Goal: Transaction & Acquisition: Purchase product/service

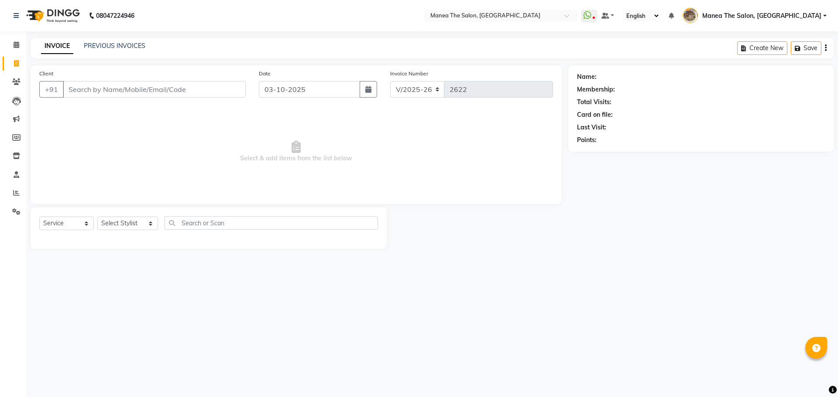
select select "7287"
select select "service"
drag, startPoint x: 133, startPoint y: 229, endPoint x: 128, endPoint y: 230, distance: 4.8
click at [133, 229] on select "Select Stylist [PERSON_NAME] Front Office Kaif [PERSON_NAME] [PERSON_NAME] Pelu…" at bounding box center [127, 224] width 61 height 14
select select "82652"
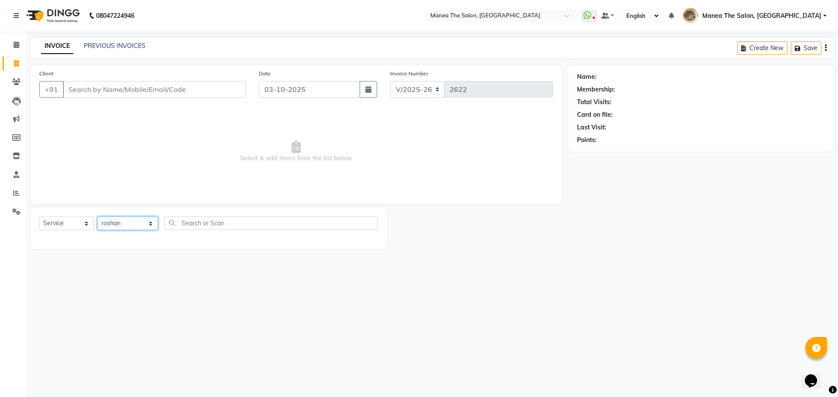
click at [97, 217] on select "Select Stylist Faizan shaik Front Office Kaif Madhavi Mocharla Ramalakshmi Pelu…" at bounding box center [127, 224] width 61 height 14
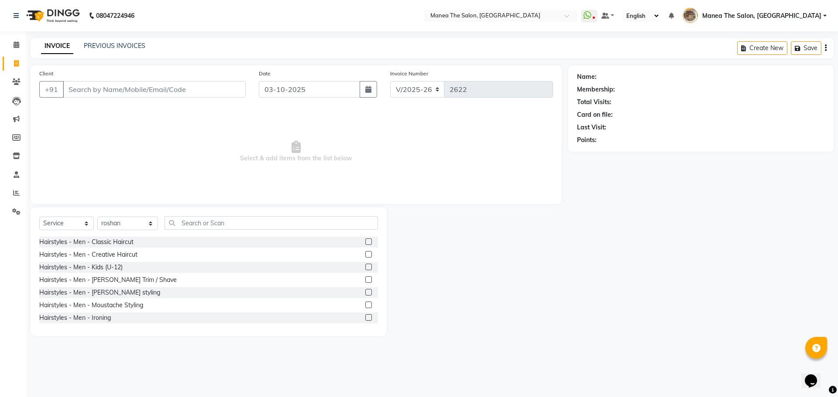
click at [365, 277] on label at bounding box center [368, 280] width 7 height 7
click at [365, 277] on input "checkbox" at bounding box center [368, 280] width 6 height 6
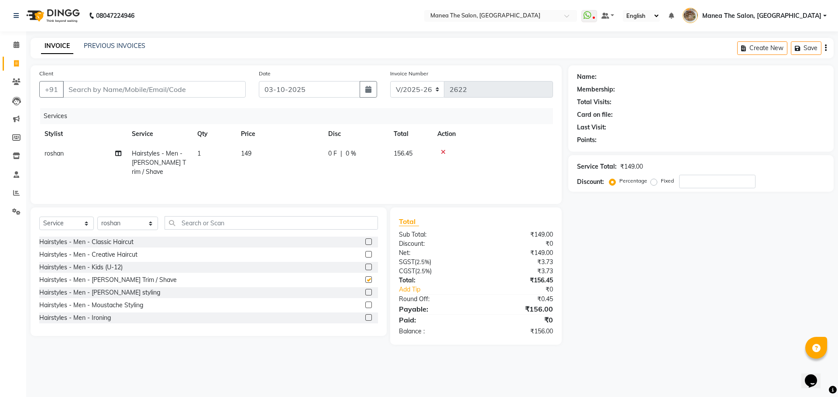
checkbox input "false"
click at [168, 89] on input "Client" at bounding box center [154, 89] width 183 height 17
type input "9"
type input "0"
type input "9959834832"
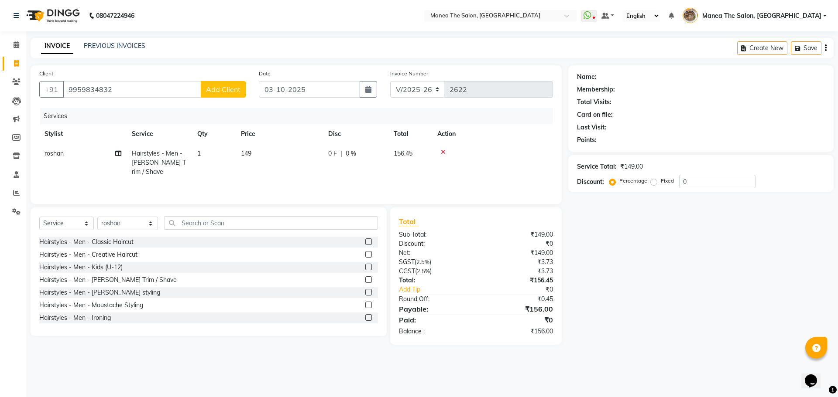
click at [212, 96] on button "Add Client" at bounding box center [223, 89] width 45 height 17
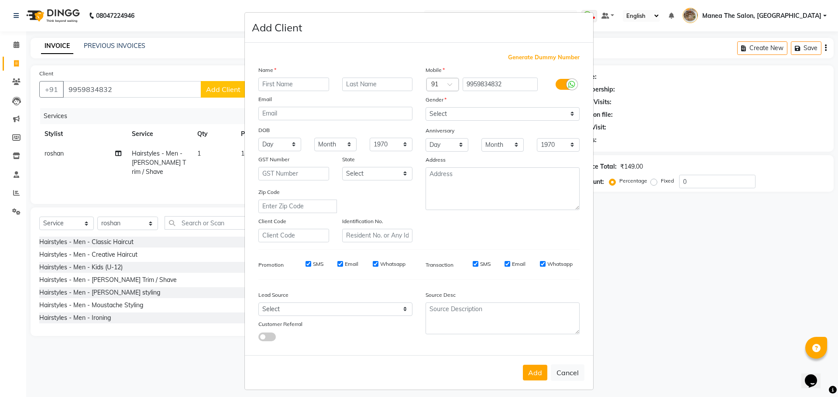
click at [298, 82] on input "text" at bounding box center [293, 85] width 71 height 14
type input "Anil"
click at [476, 120] on select "Select Male Female Other Prefer Not To Say" at bounding box center [502, 114] width 154 height 14
select select "male"
click at [425, 107] on select "Select Male Female Other Prefer Not To Say" at bounding box center [502, 114] width 154 height 14
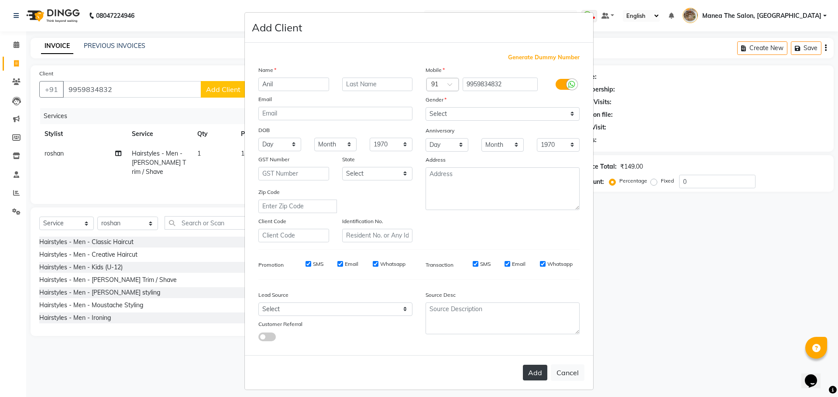
click at [530, 371] on button "Add" at bounding box center [535, 373] width 24 height 16
select select
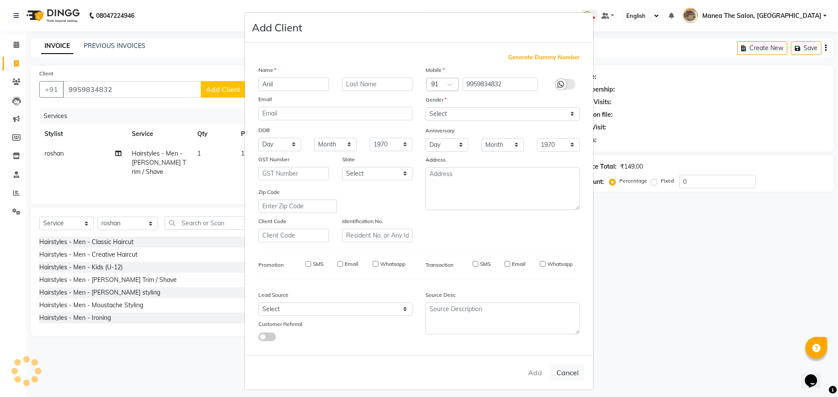
select select
checkbox input "false"
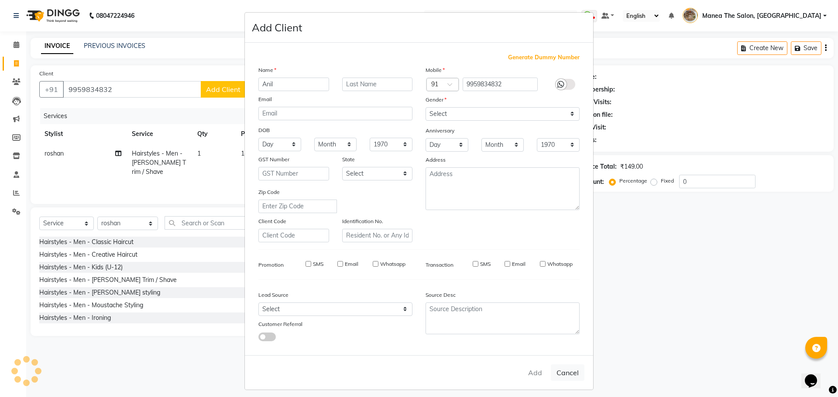
checkbox input "false"
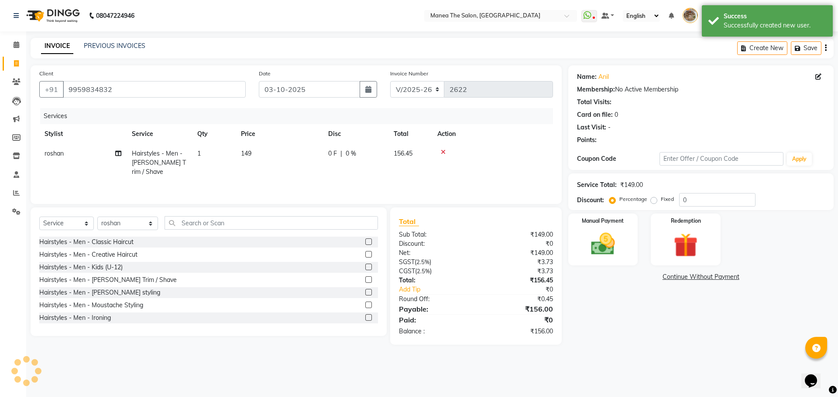
click at [667, 342] on div "Name: Anil Membership: No Active Membership Total Visits: Card on file: 0 Last …" at bounding box center [704, 205] width 272 height 280
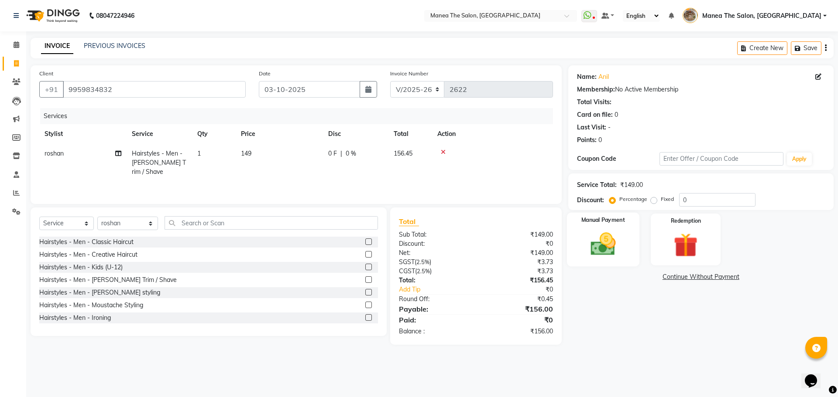
click at [627, 234] on div "Manual Payment" at bounding box center [602, 240] width 72 height 54
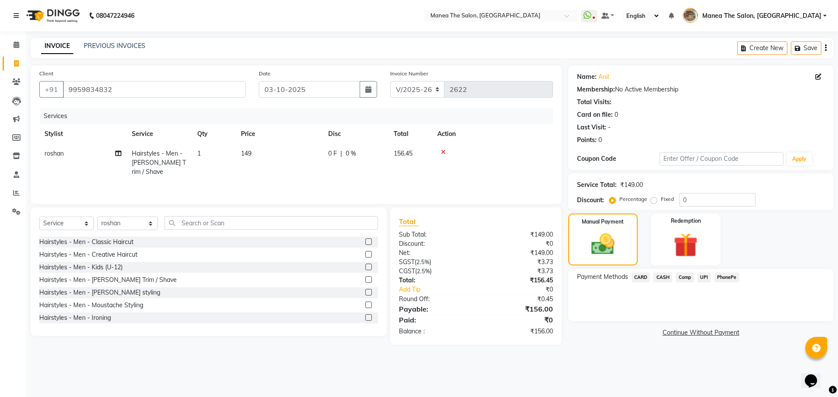
click at [646, 275] on span "CARD" at bounding box center [640, 278] width 19 height 10
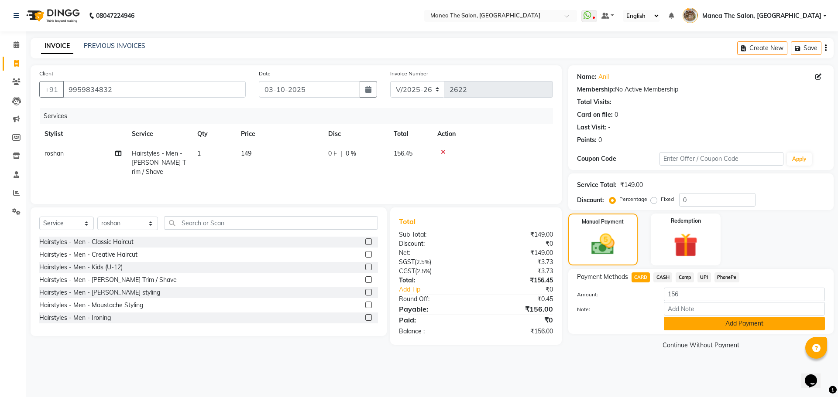
click at [692, 322] on button "Add Payment" at bounding box center [744, 324] width 161 height 14
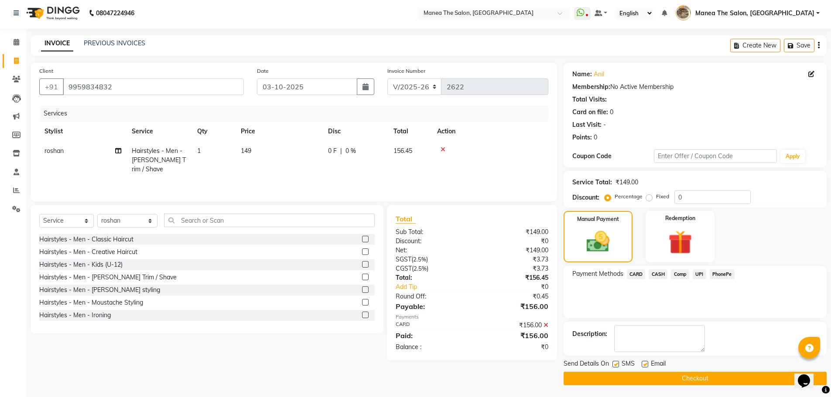
scroll to position [4, 0]
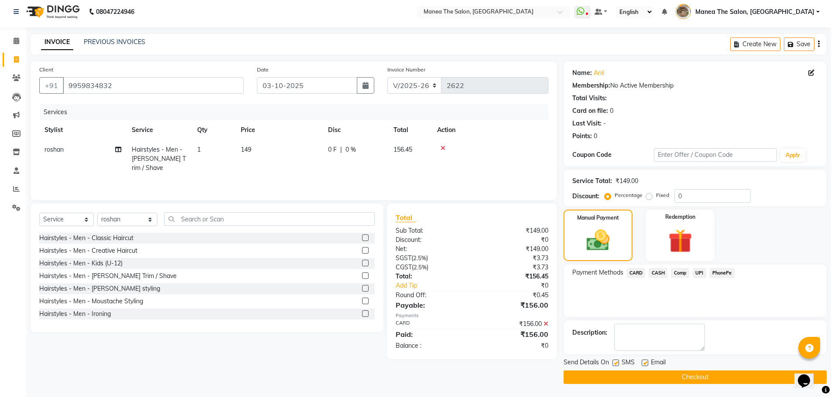
click at [708, 377] on button "Checkout" at bounding box center [695, 378] width 263 height 14
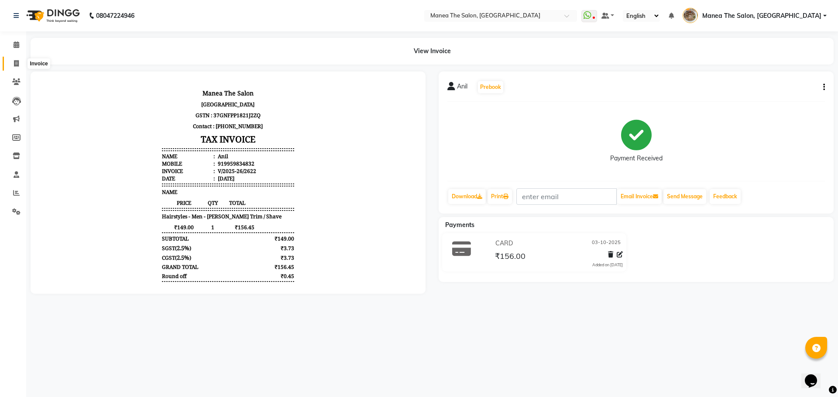
click at [19, 65] on icon at bounding box center [16, 63] width 5 height 7
select select "service"
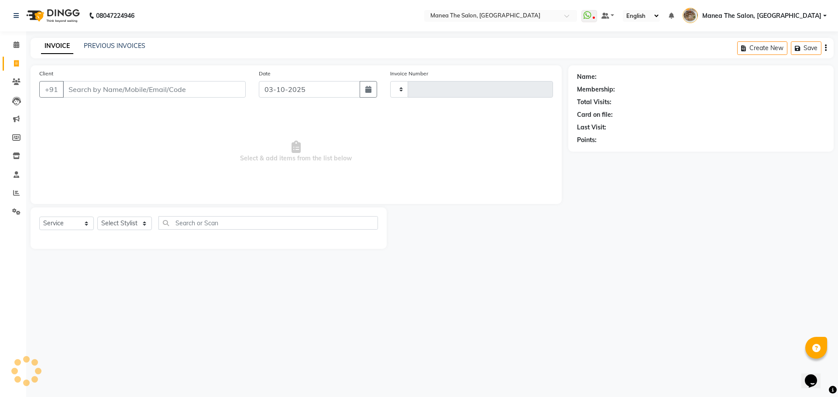
type input "2623"
select select "7287"
click at [103, 94] on input "Client" at bounding box center [154, 89] width 183 height 17
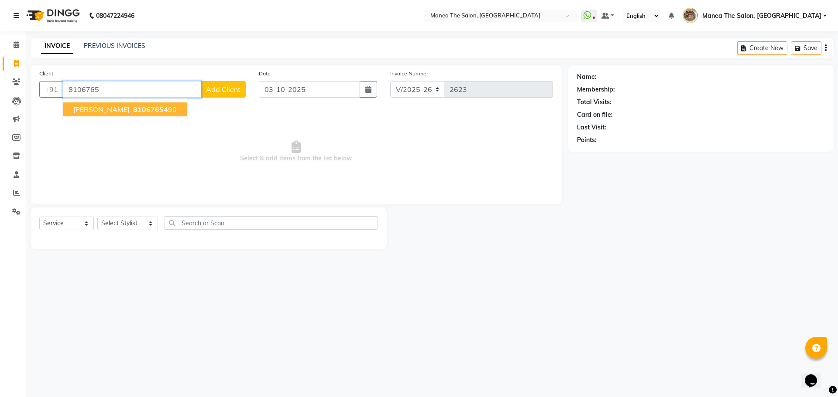
click at [122, 103] on button "Shanthi 8106765 490" at bounding box center [125, 110] width 124 height 14
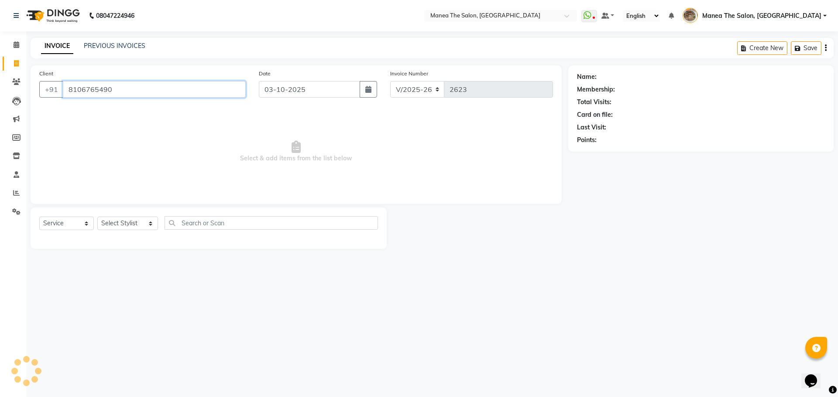
type input "8106765490"
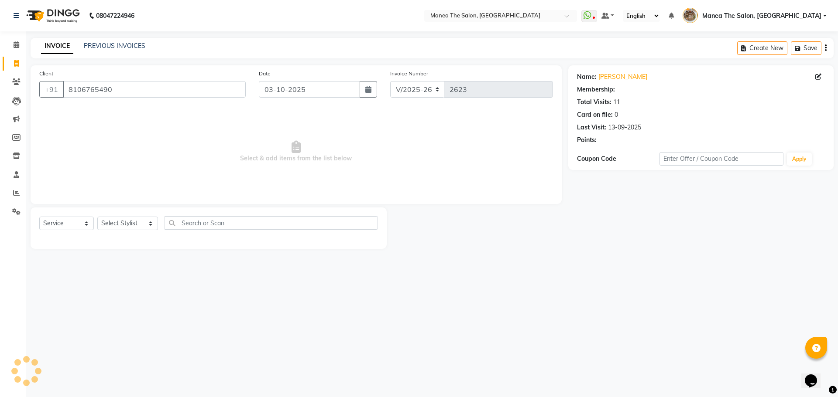
select select "1: Object"
click at [609, 80] on link "[PERSON_NAME]" at bounding box center [622, 76] width 49 height 9
click at [744, 45] on button "Create New" at bounding box center [762, 48] width 50 height 14
select select "service"
type input "2623"
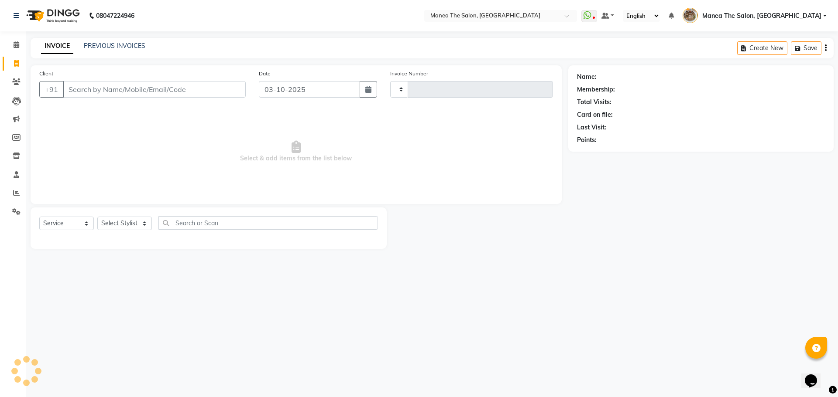
select select "7287"
click at [114, 227] on select "Select Stylist" at bounding box center [124, 224] width 55 height 14
select select "62380"
click at [97, 217] on select "Select Stylist Faizan shaik Front Office Kaif Madhavi Mocharla Ramalakshmi Pelu…" at bounding box center [127, 224] width 61 height 14
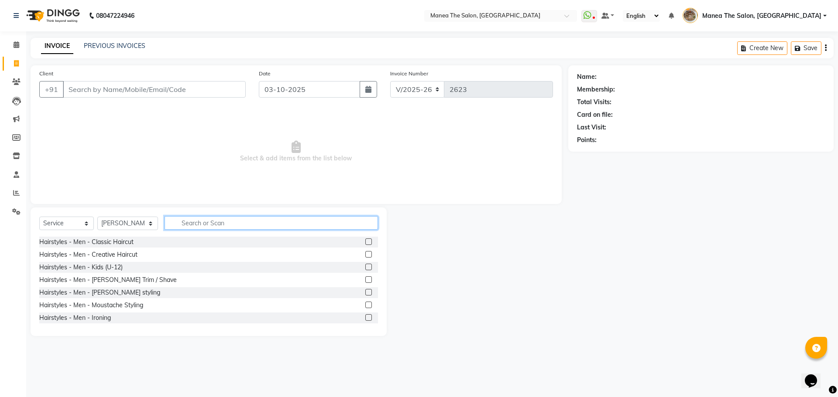
click at [211, 226] on input "text" at bounding box center [270, 223] width 213 height 14
type input "eye"
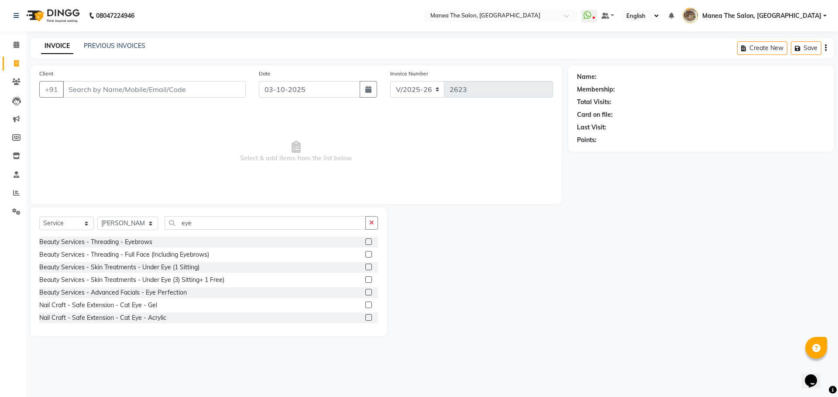
click at [365, 240] on label at bounding box center [368, 242] width 7 height 7
click at [365, 240] on input "checkbox" at bounding box center [368, 243] width 6 height 6
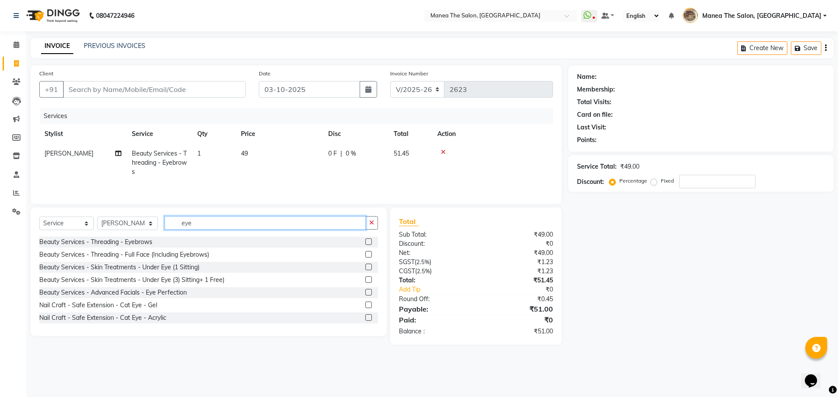
checkbox input "false"
drag, startPoint x: 215, startPoint y: 226, endPoint x: 152, endPoint y: 226, distance: 63.3
click at [152, 226] on div "Select Service Product Membership Package Voucher Prepaid Gift Card Select Styl…" at bounding box center [208, 226] width 339 height 21
type input "full"
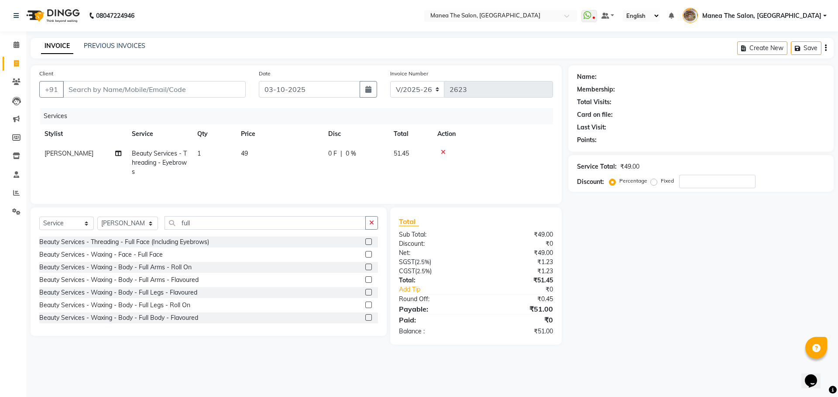
click at [365, 279] on label at bounding box center [368, 280] width 7 height 7
click at [365, 279] on input "checkbox" at bounding box center [368, 280] width 6 height 6
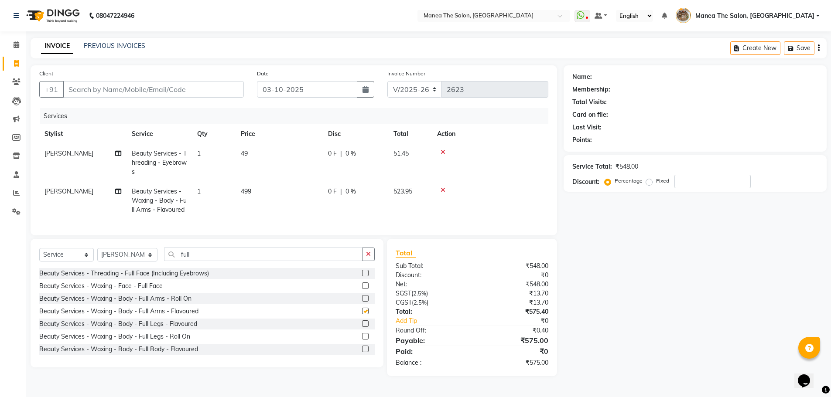
checkbox input "false"
click at [213, 92] on input "Client" at bounding box center [153, 89] width 181 height 17
type input "9"
type input "0"
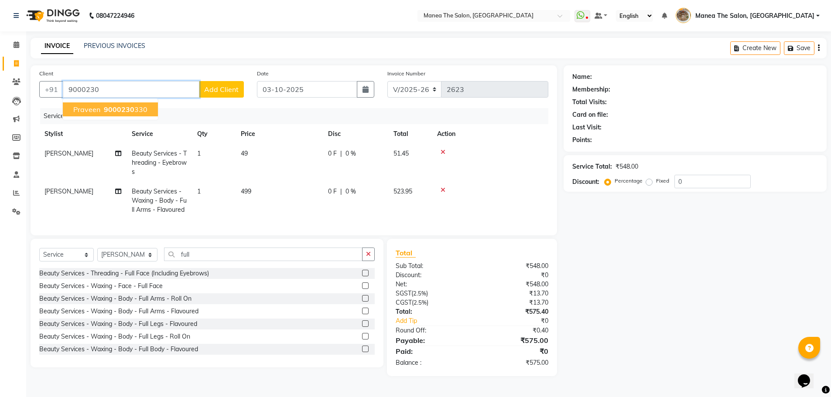
click at [138, 110] on ngb-highlight "9000230 330" at bounding box center [124, 109] width 45 height 9
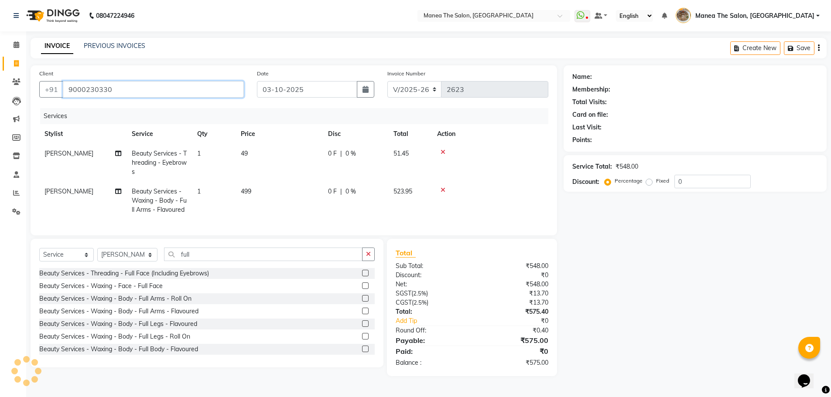
type input "9000230330"
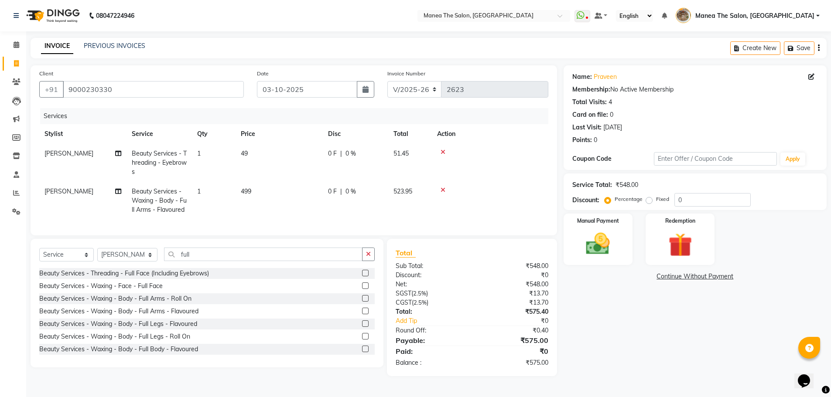
scroll to position [8, 0]
click at [334, 187] on span "0 F" at bounding box center [332, 191] width 9 height 9
select select "62380"
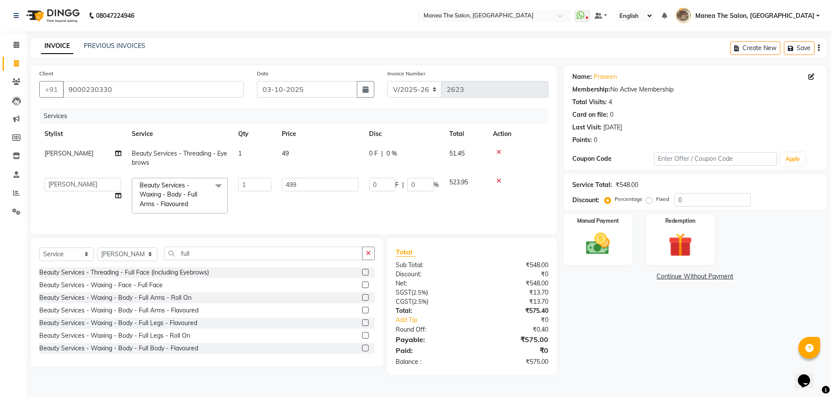
scroll to position [0, 0]
click at [420, 183] on input "0" at bounding box center [421, 185] width 26 height 14
type input "15"
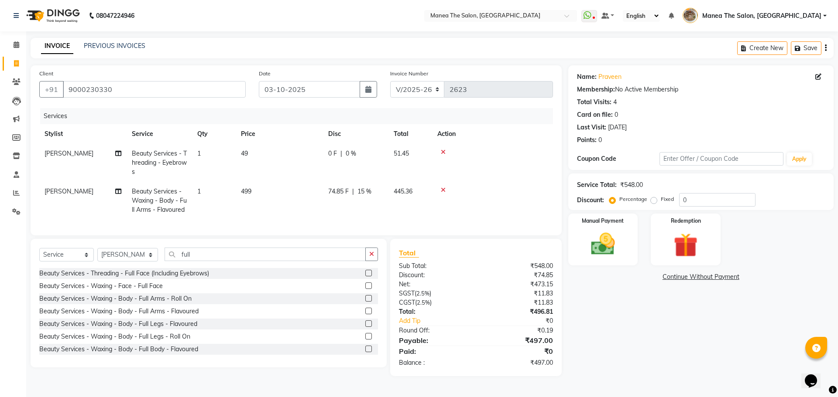
click at [687, 351] on div "Name: Praveen Membership: No Active Membership Total Visits: 4 Card on file: 0 …" at bounding box center [704, 220] width 272 height 311
click at [620, 230] on div "Manual Payment" at bounding box center [598, 240] width 72 height 54
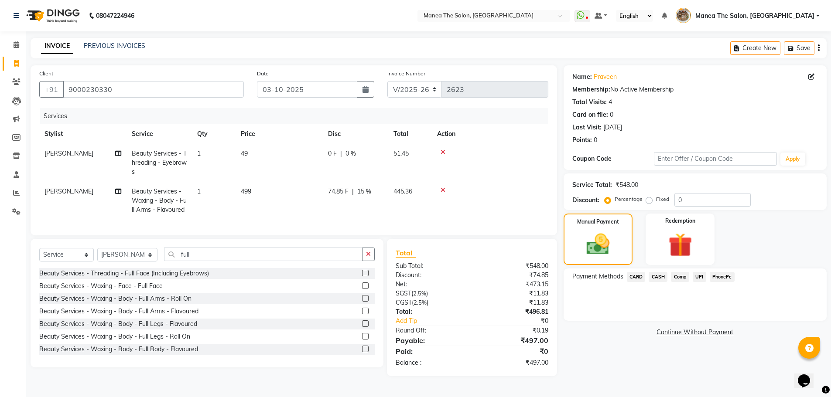
click at [723, 272] on span "PhonePe" at bounding box center [722, 277] width 25 height 10
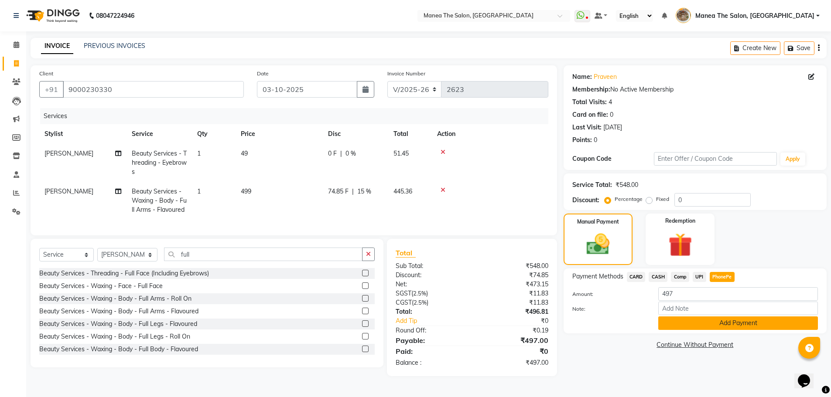
click at [721, 317] on button "Add Payment" at bounding box center [738, 324] width 160 height 14
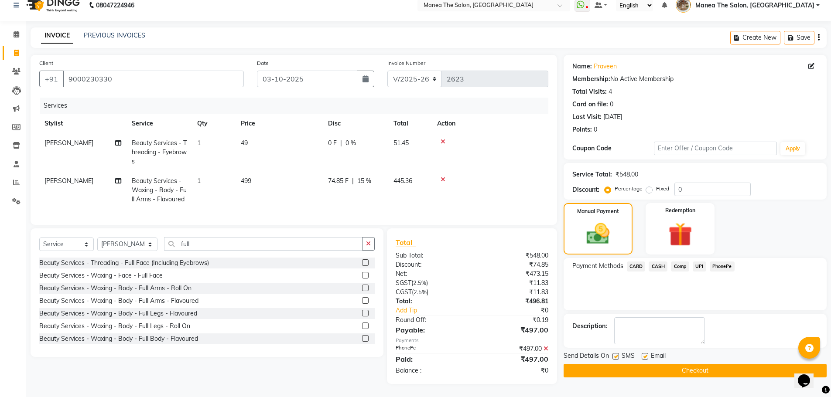
scroll to position [26, 0]
click at [691, 364] on button "Checkout" at bounding box center [695, 371] width 263 height 14
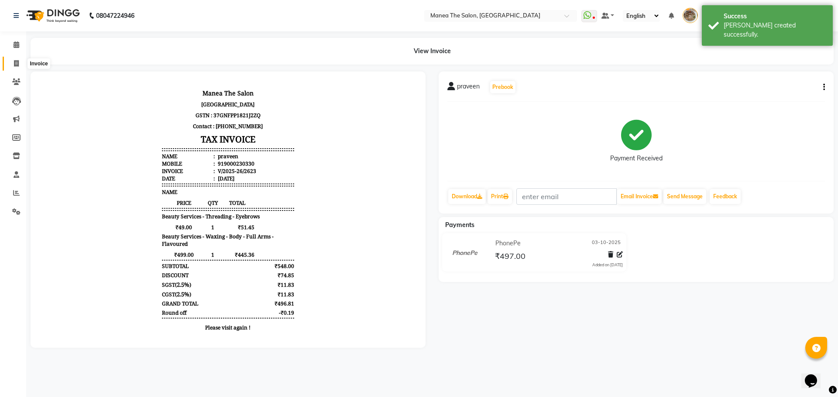
click at [13, 65] on span at bounding box center [16, 64] width 15 height 10
select select "service"
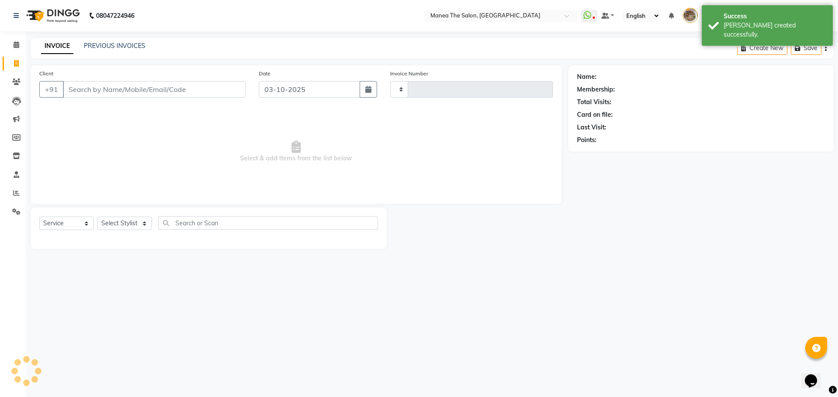
type input "2624"
select select "7287"
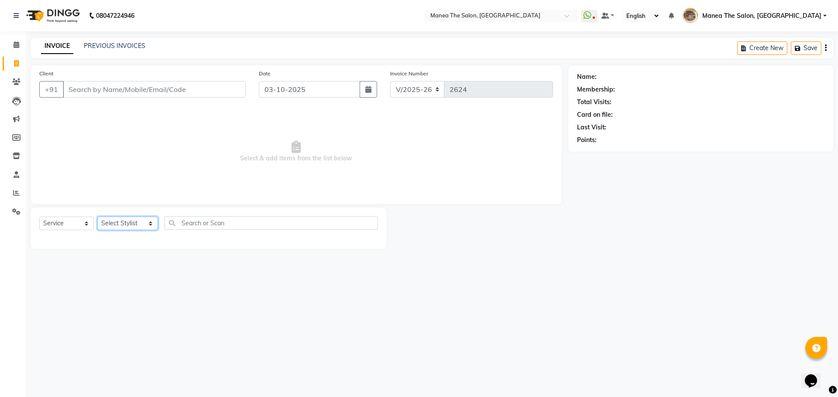
click at [112, 225] on select "Select Stylist Faizan shaik Front Office Kaif Madhavi Mocharla Ramalakshmi Pelu…" at bounding box center [127, 224] width 61 height 14
select select "63309"
click at [97, 217] on select "Select Stylist Faizan shaik Front Office Kaif Madhavi Mocharla Ramalakshmi Pelu…" at bounding box center [127, 224] width 61 height 14
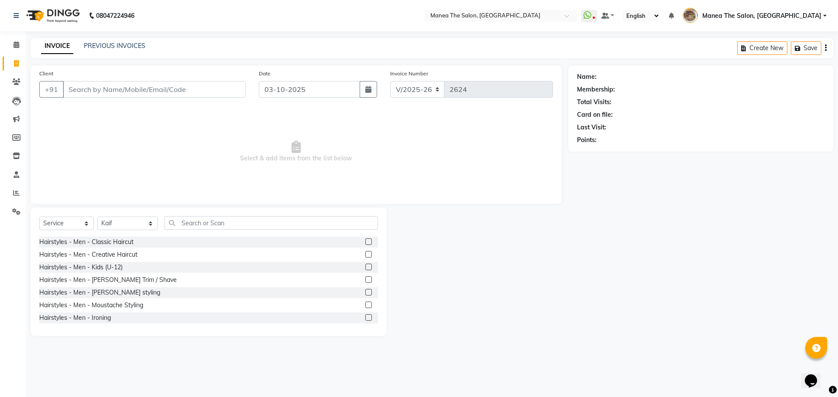
click at [365, 279] on label at bounding box center [368, 280] width 7 height 7
click at [365, 279] on input "checkbox" at bounding box center [368, 280] width 6 height 6
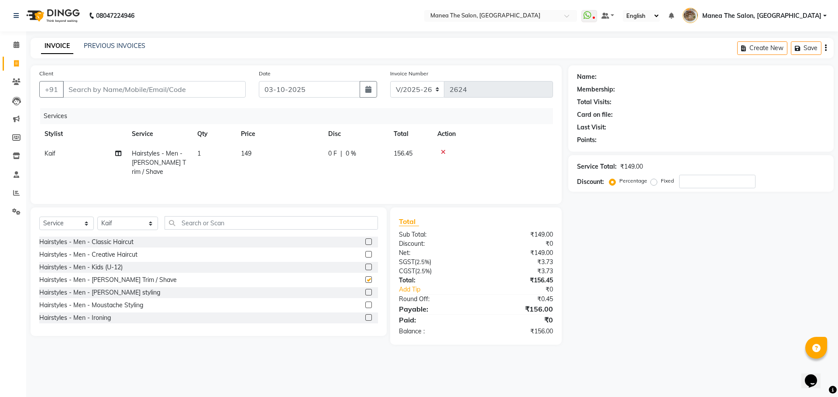
checkbox input "false"
click at [365, 267] on label at bounding box center [368, 267] width 7 height 7
click at [365, 267] on input "checkbox" at bounding box center [368, 268] width 6 height 6
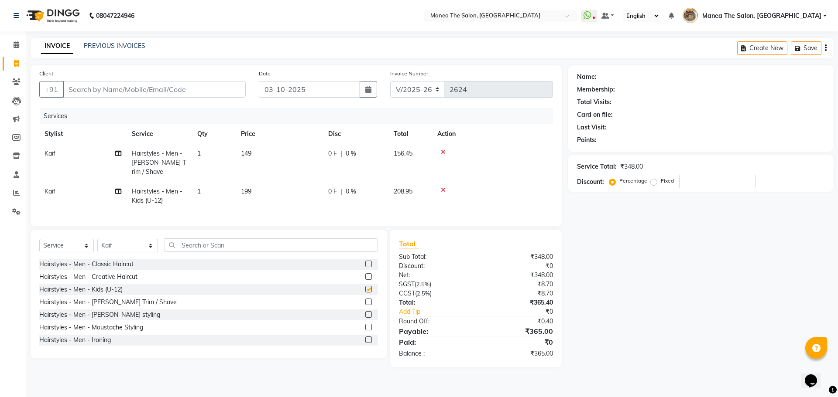
checkbox input "false"
click at [223, 91] on input "Client" at bounding box center [154, 89] width 183 height 17
type input "9"
type input "0"
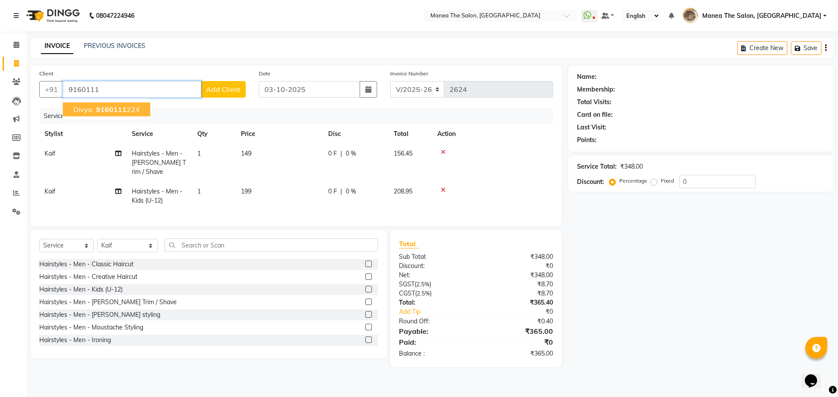
click at [133, 110] on ngb-highlight "9160111 224" at bounding box center [116, 109] width 45 height 9
type input "9160111224"
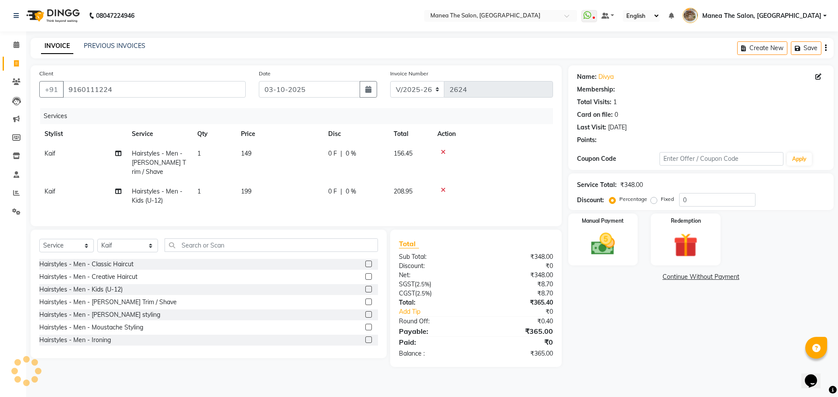
select select "1: Object"
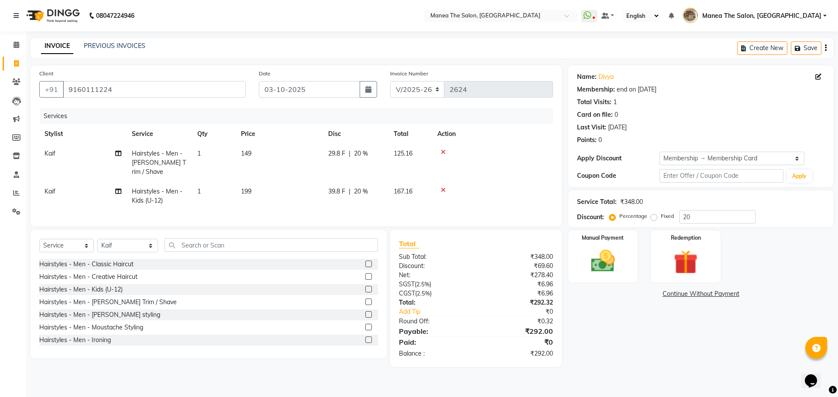
click at [622, 305] on div "Name: Divya Membership: end on 04-08-2027 Total Visits: 1 Card on file: 0 Last …" at bounding box center [704, 216] width 272 height 302
click at [709, 219] on input "20" at bounding box center [717, 217] width 76 height 14
type input "2"
type input "15"
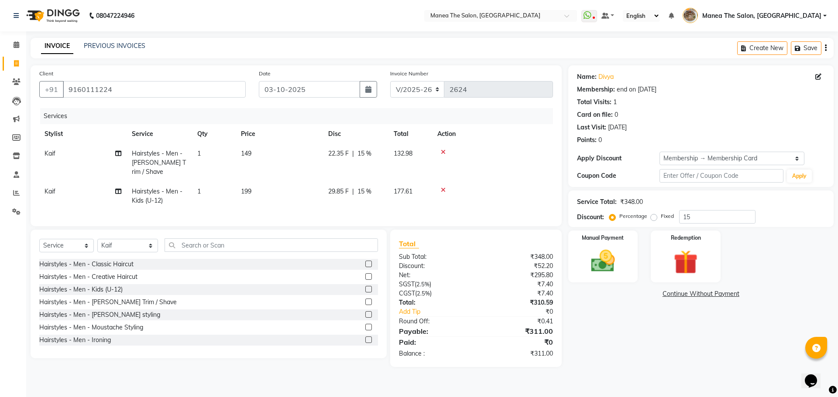
click at [640, 322] on div "Name: Divya Membership: end on 04-08-2027 Total Visits: 1 Card on file: 0 Last …" at bounding box center [704, 216] width 272 height 302
click at [411, 313] on link "Add Tip" at bounding box center [440, 312] width 97 height 9
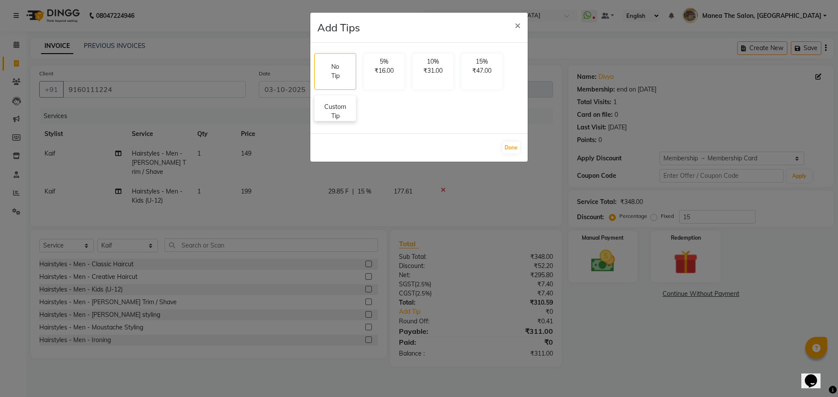
click at [328, 109] on p "Custom Tip" at bounding box center [335, 112] width 31 height 18
select select "63309"
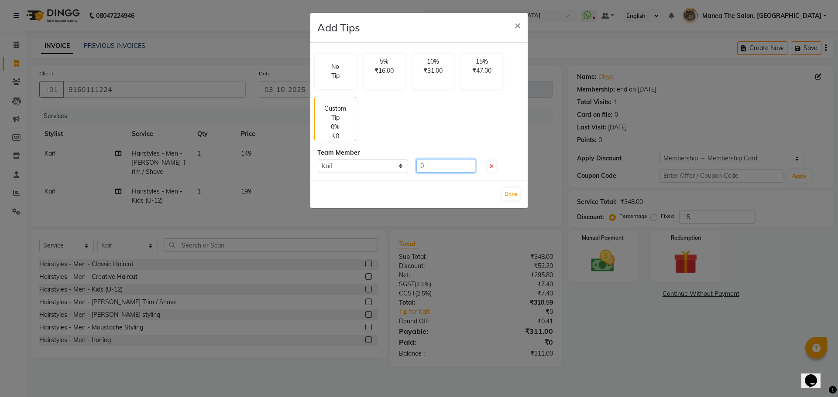
click at [431, 160] on input "0" at bounding box center [445, 166] width 59 height 14
type input "89"
click at [514, 195] on button "Done" at bounding box center [510, 194] width 17 height 12
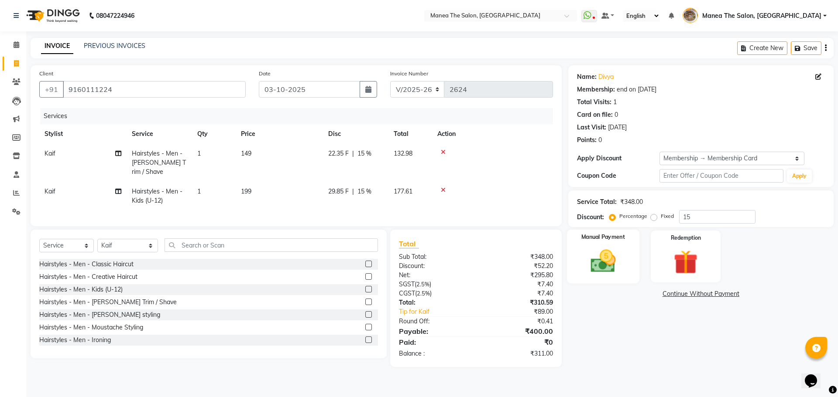
click at [615, 274] on img at bounding box center [602, 261] width 41 height 29
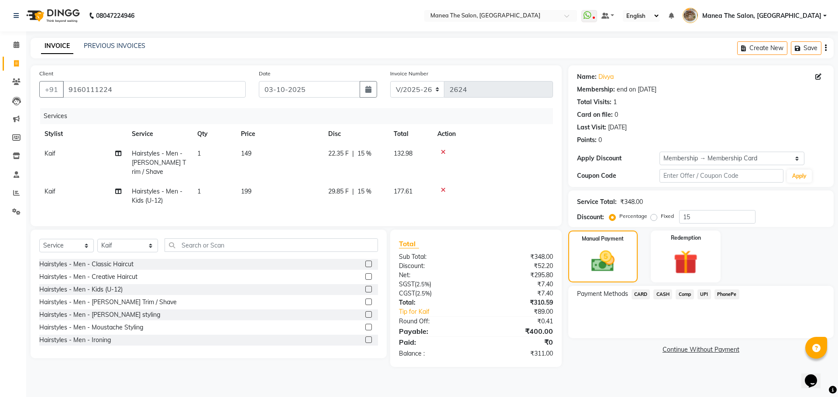
click at [729, 297] on span "PhonePe" at bounding box center [726, 295] width 25 height 10
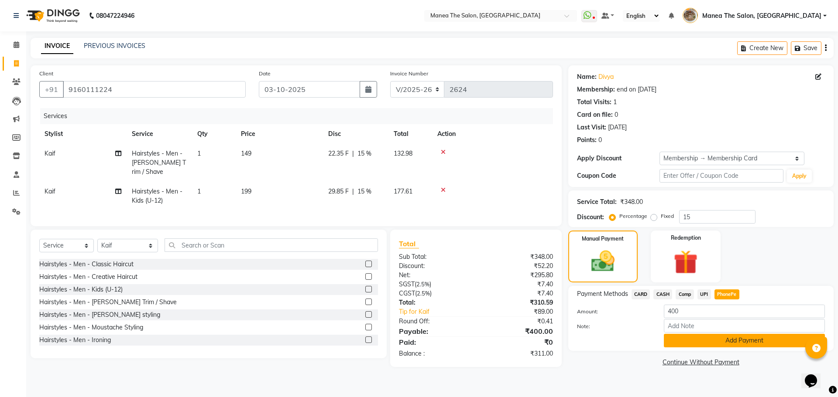
click at [727, 344] on button "Add Payment" at bounding box center [744, 341] width 161 height 14
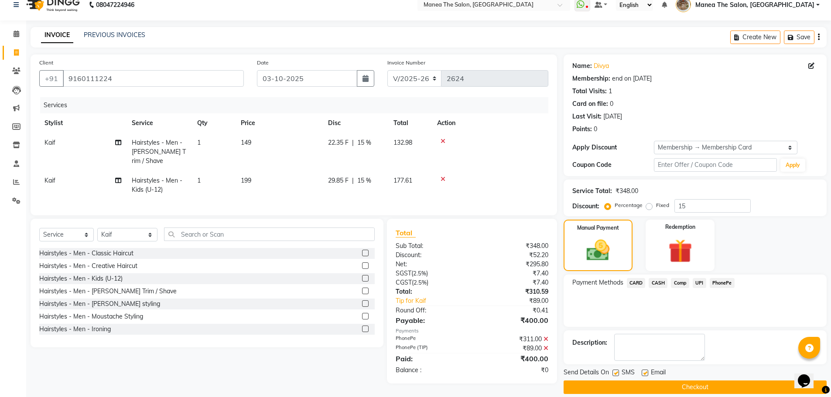
scroll to position [21, 0]
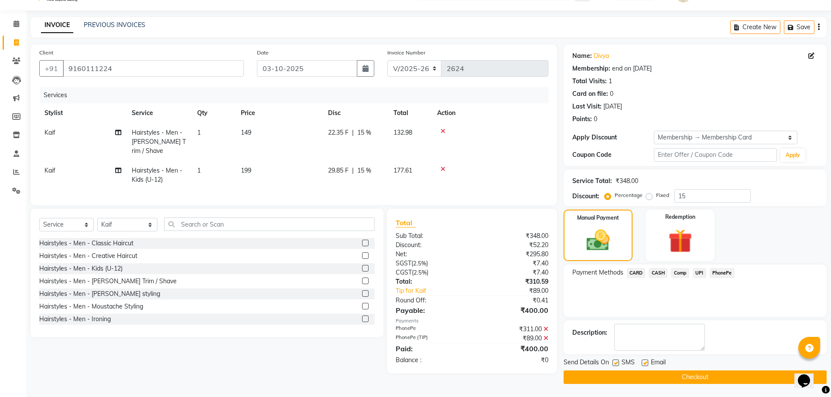
click at [727, 375] on button "Checkout" at bounding box center [695, 378] width 263 height 14
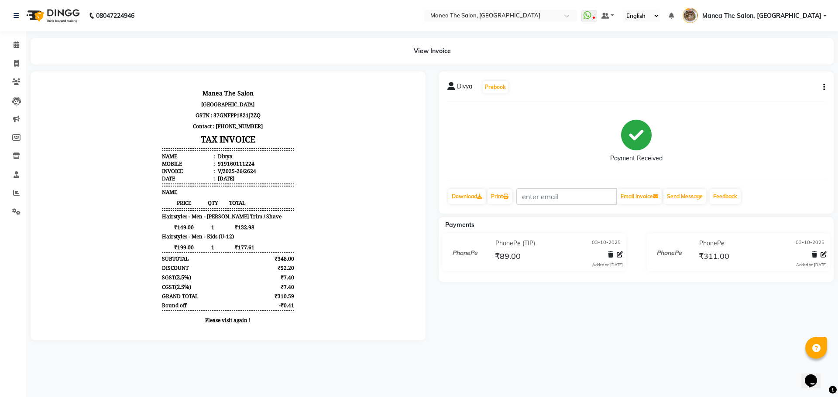
drag, startPoint x: 10, startPoint y: 53, endPoint x: 21, endPoint y: 52, distance: 11.4
click at [11, 53] on li "Calendar" at bounding box center [13, 45] width 26 height 19
click at [15, 70] on link "Invoice" at bounding box center [13, 64] width 21 height 14
select select "service"
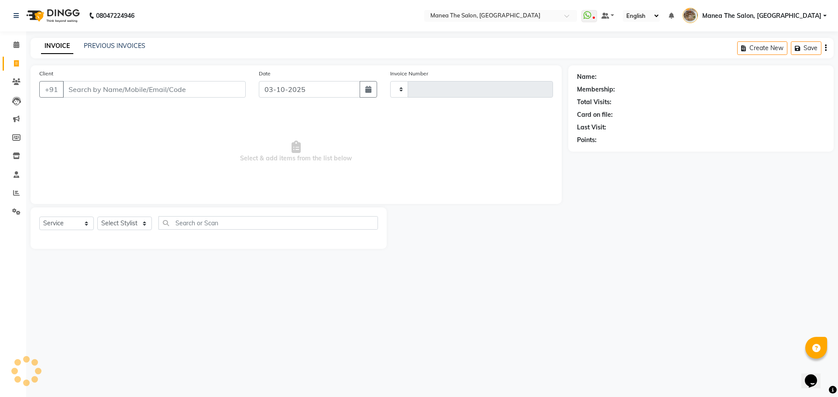
type input "2625"
select select "7287"
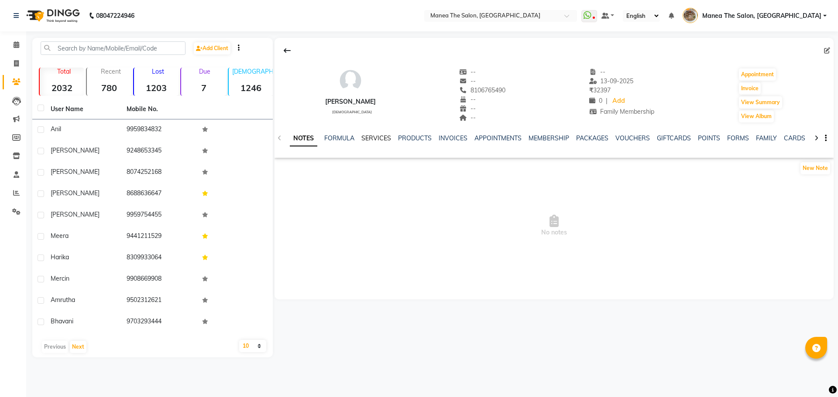
click at [380, 141] on link "SERVICES" at bounding box center [376, 138] width 30 height 8
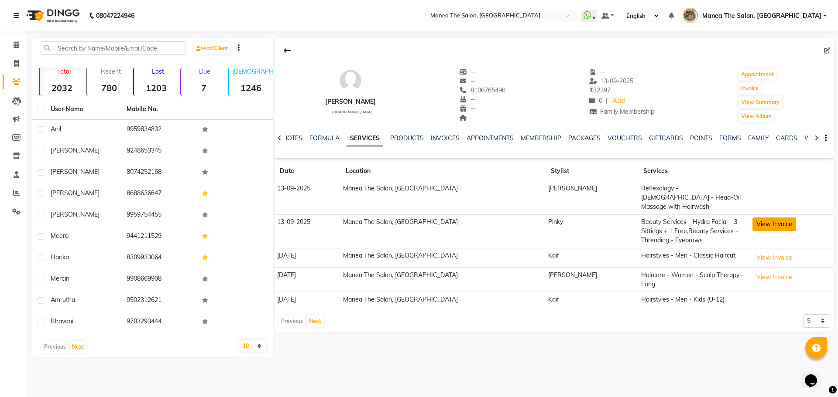
click at [752, 218] on button "View Invoice" at bounding box center [774, 225] width 44 height 14
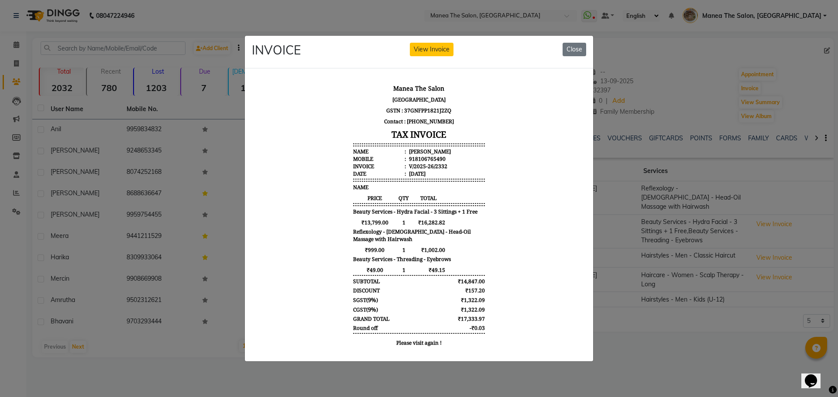
click at [661, 340] on ngb-modal-window "INVOICE View Invoice Close" at bounding box center [419, 198] width 838 height 397
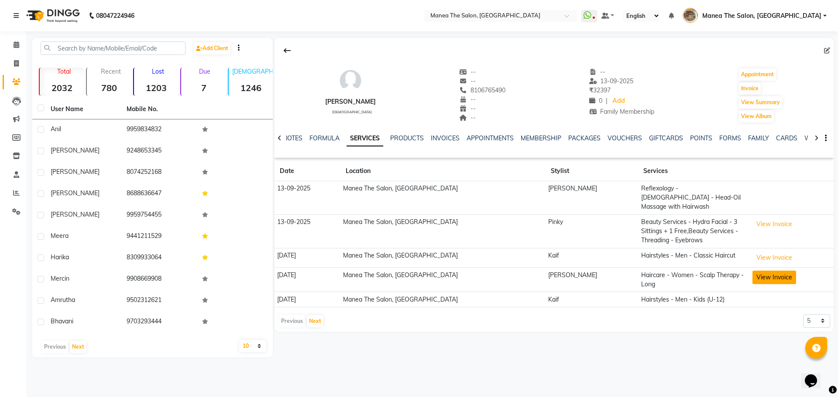
click at [752, 271] on button "View Invoice" at bounding box center [774, 278] width 44 height 14
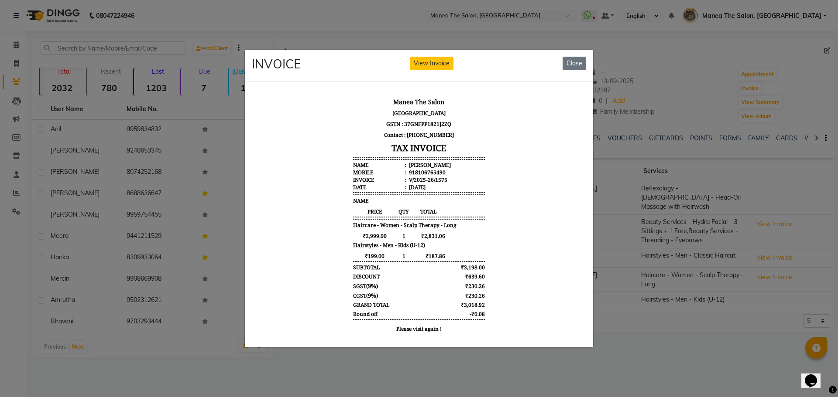
click at [679, 334] on ngb-modal-window "INVOICE View Invoice Close" at bounding box center [419, 198] width 838 height 397
